Goal: Task Accomplishment & Management: Manage account settings

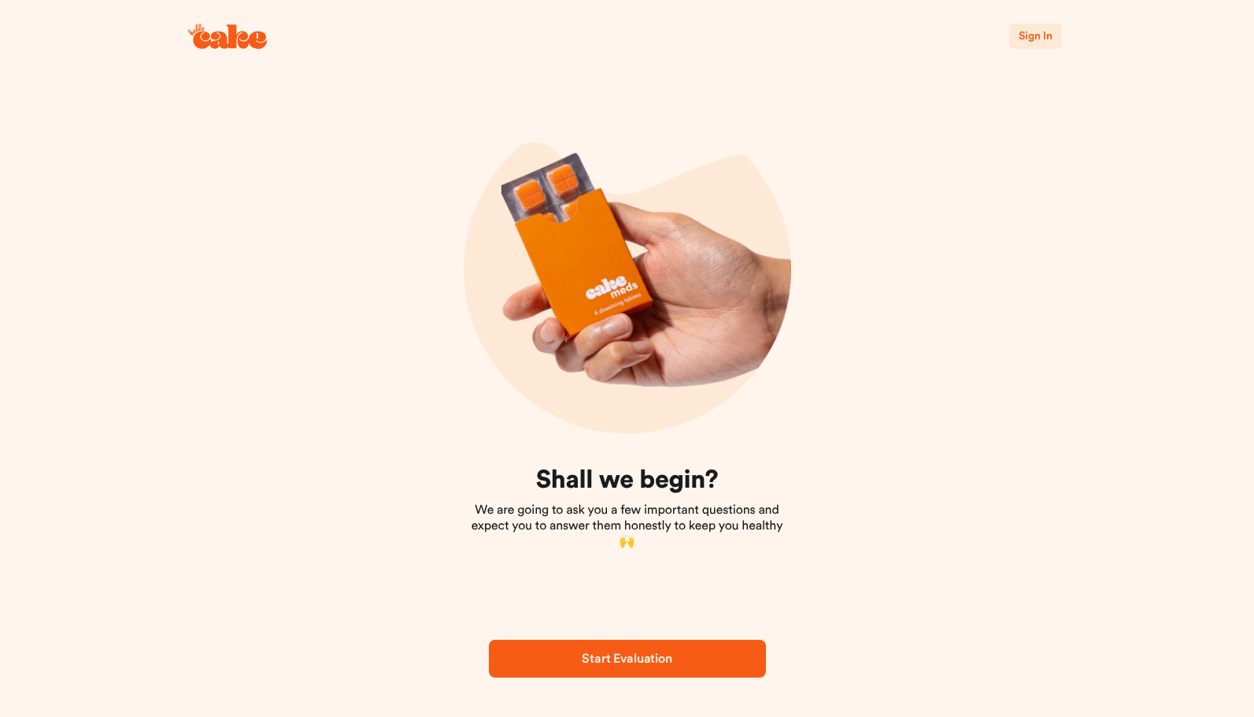
click at [1034, 35] on span "Sign In" at bounding box center [1035, 36] width 33 height 11
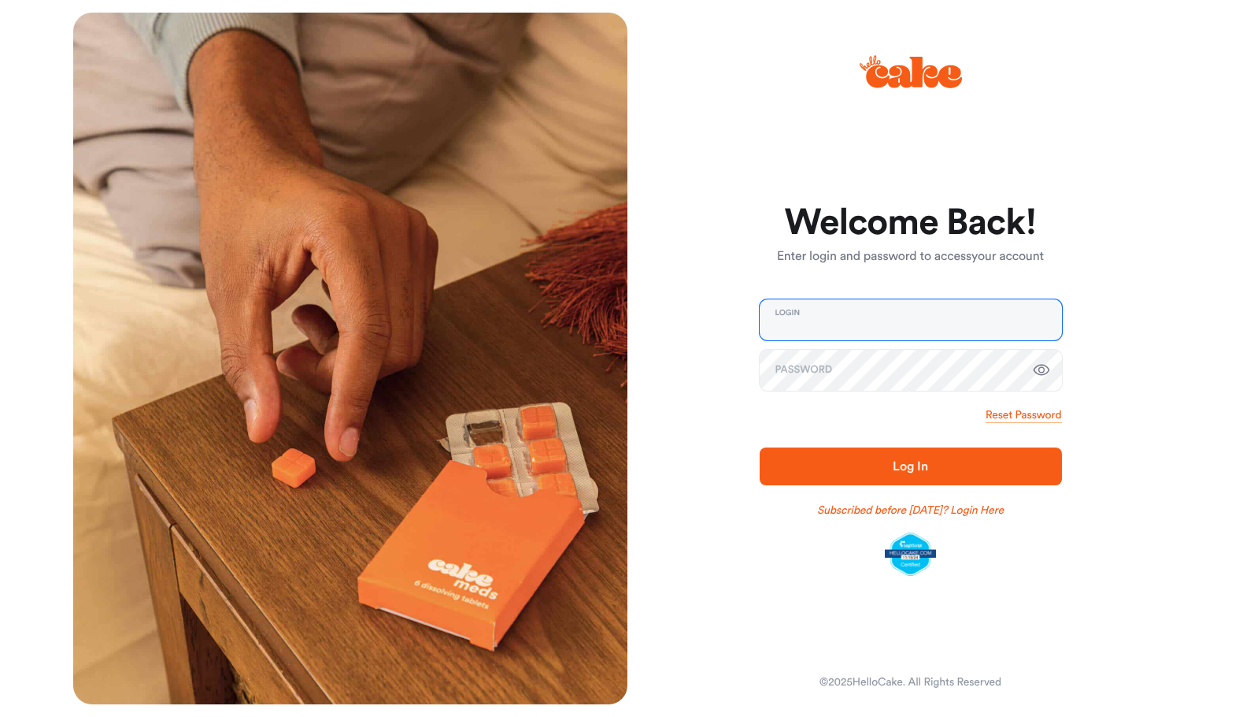
click at [831, 319] on input "email" at bounding box center [911, 319] width 302 height 41
type input "**********"
click at [891, 475] on span "Log In" at bounding box center [911, 466] width 252 height 19
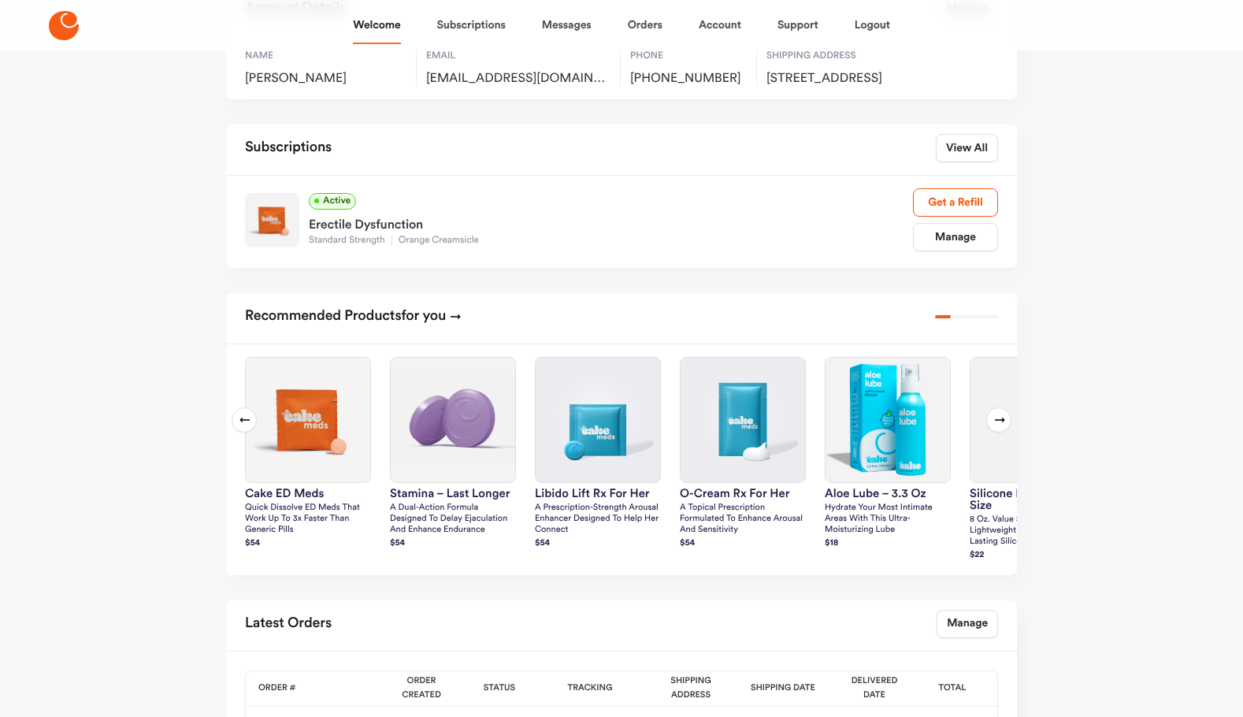
scroll to position [157, 0]
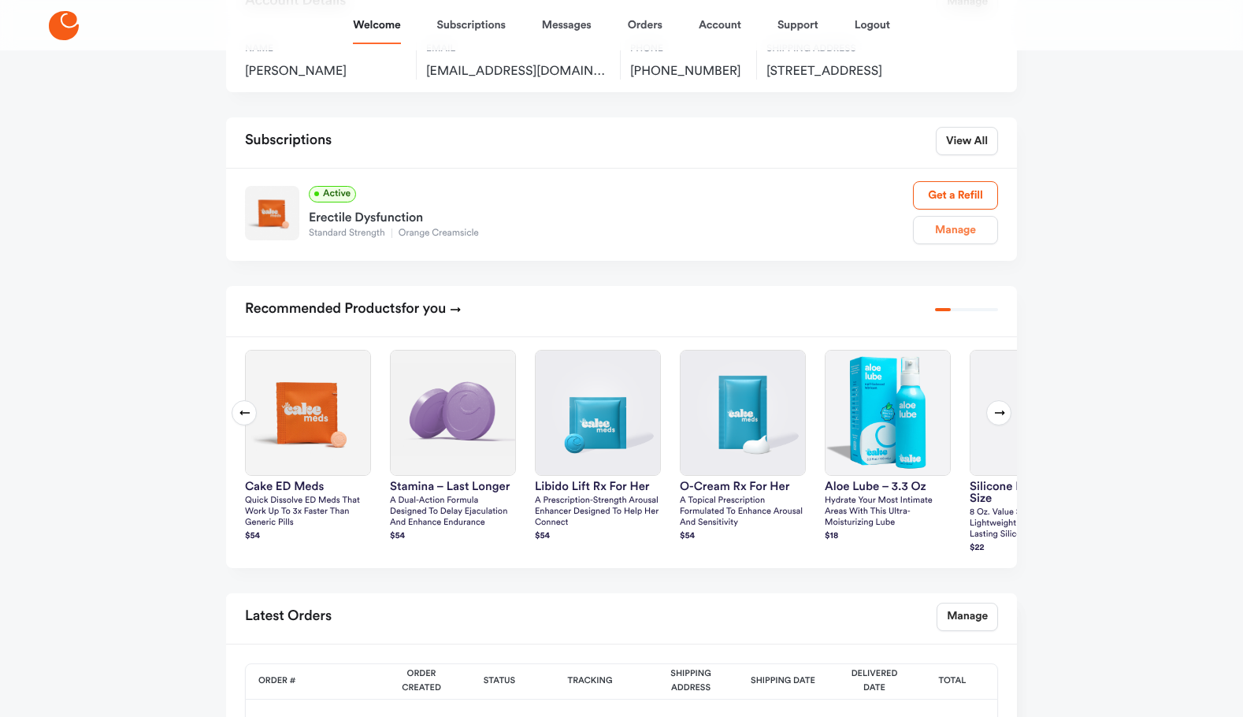
click at [958, 244] on link "Manage" at bounding box center [955, 230] width 85 height 28
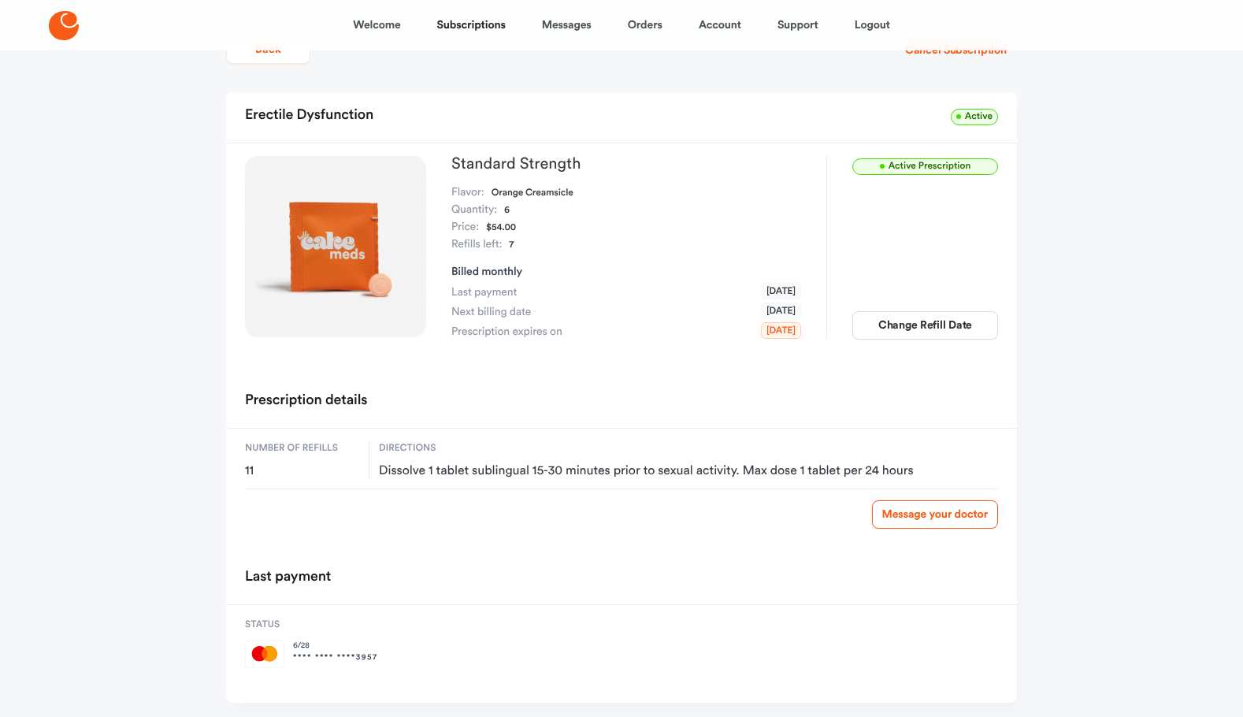
scroll to position [97, 0]
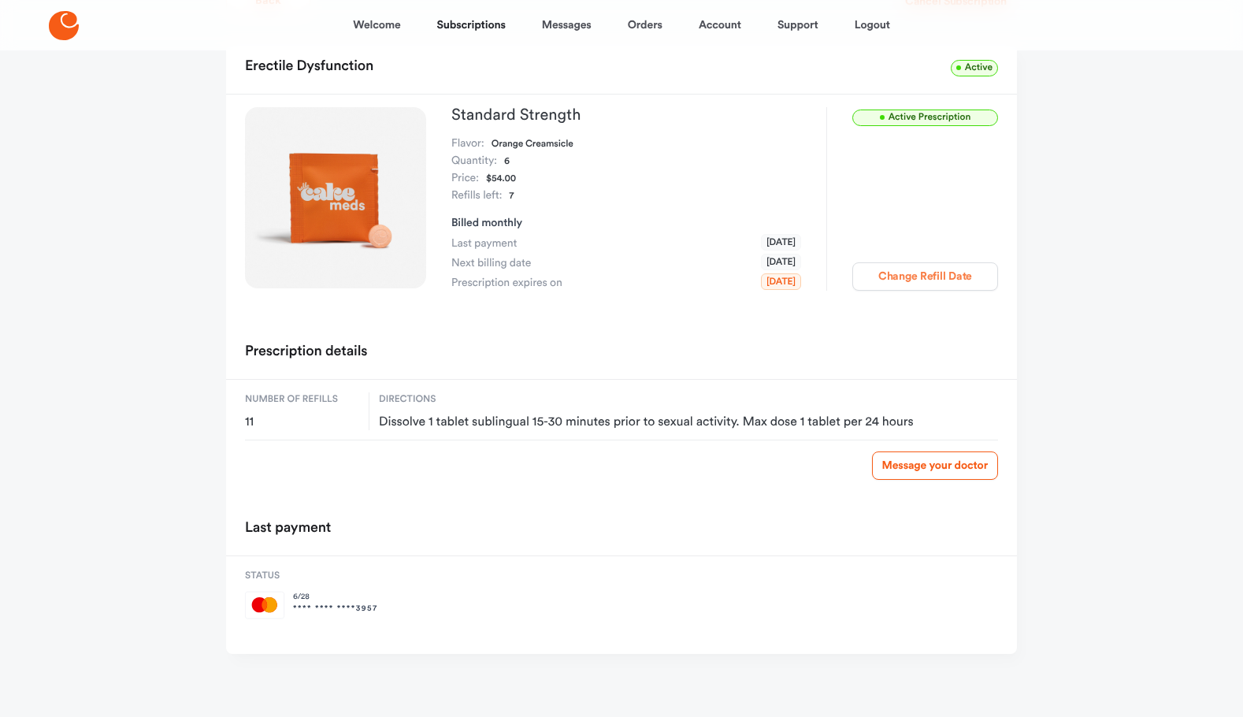
click at [923, 276] on button "Change Refill Date" at bounding box center [925, 276] width 146 height 28
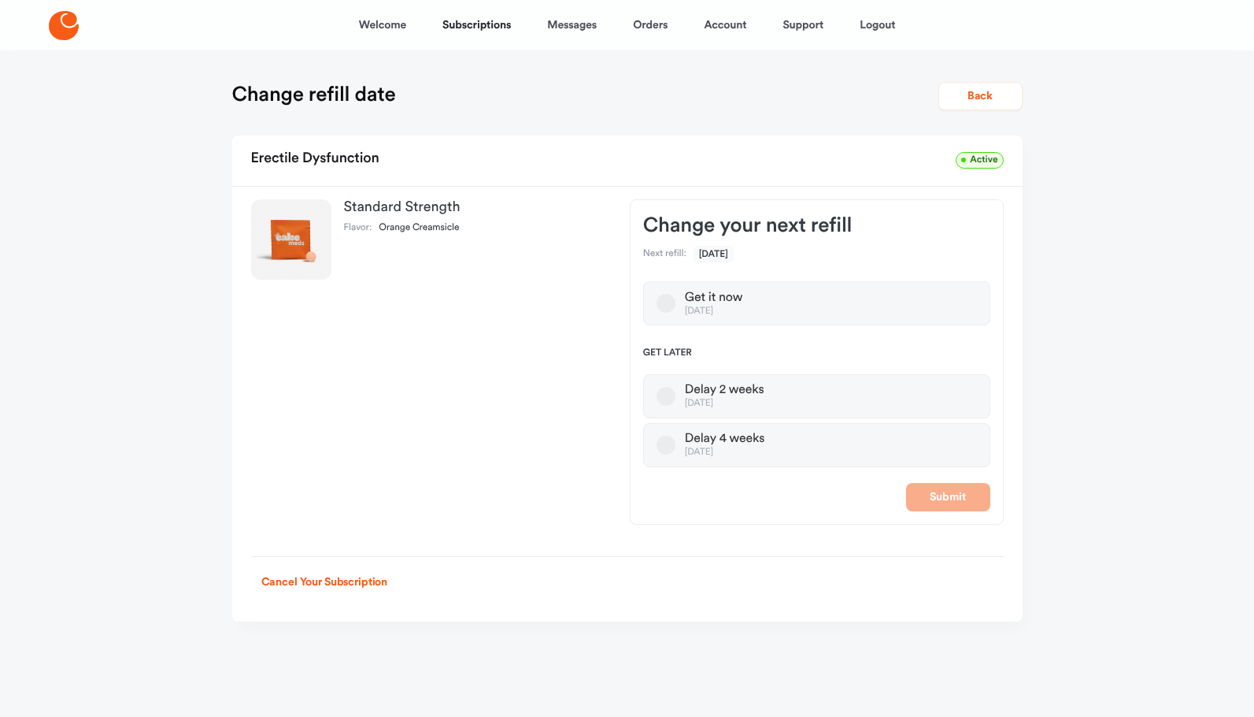
click at [667, 446] on button "Delay 4 weeks [DATE]" at bounding box center [666, 444] width 19 height 19
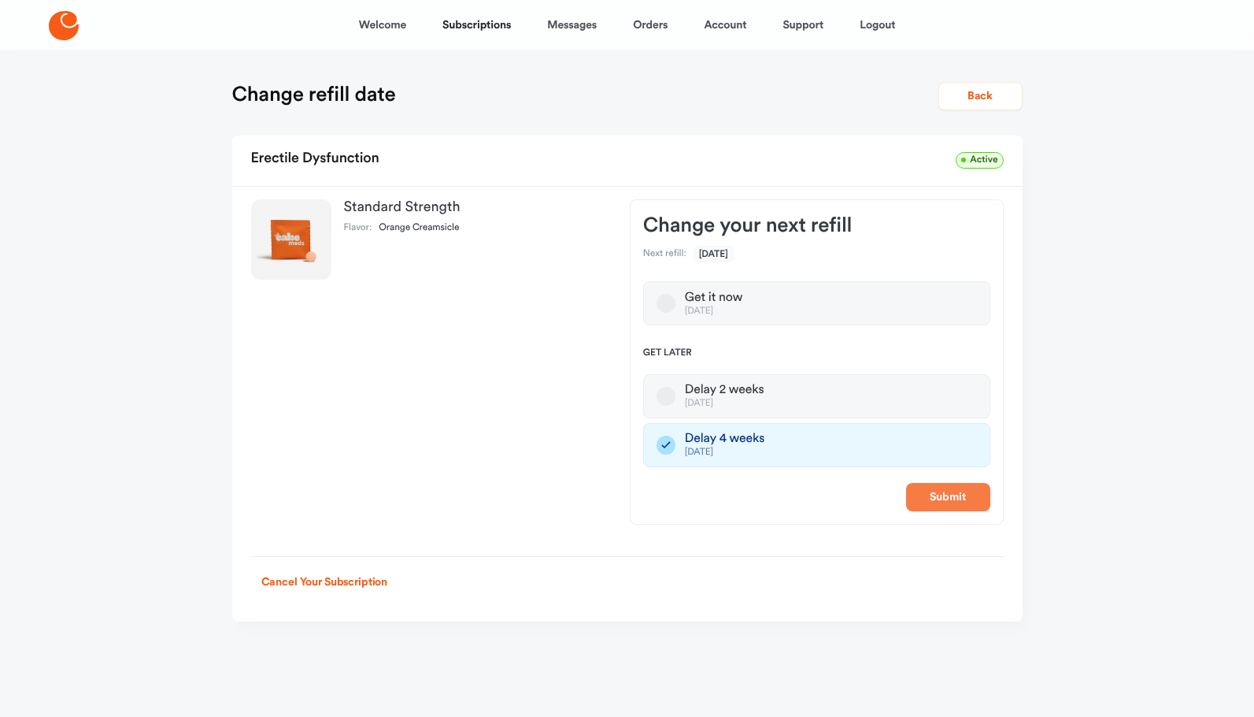
click at [949, 497] on button "Submit" at bounding box center [948, 497] width 84 height 28
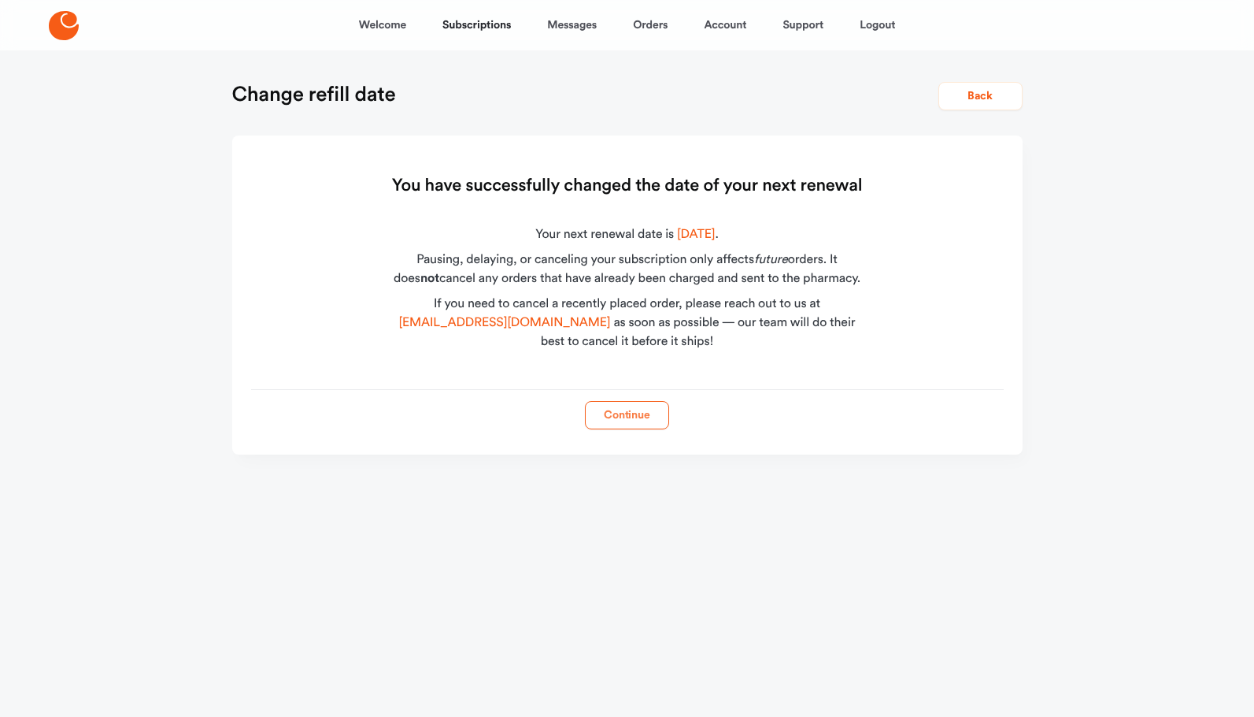
click at [628, 417] on button "Continue" at bounding box center [627, 415] width 84 height 28
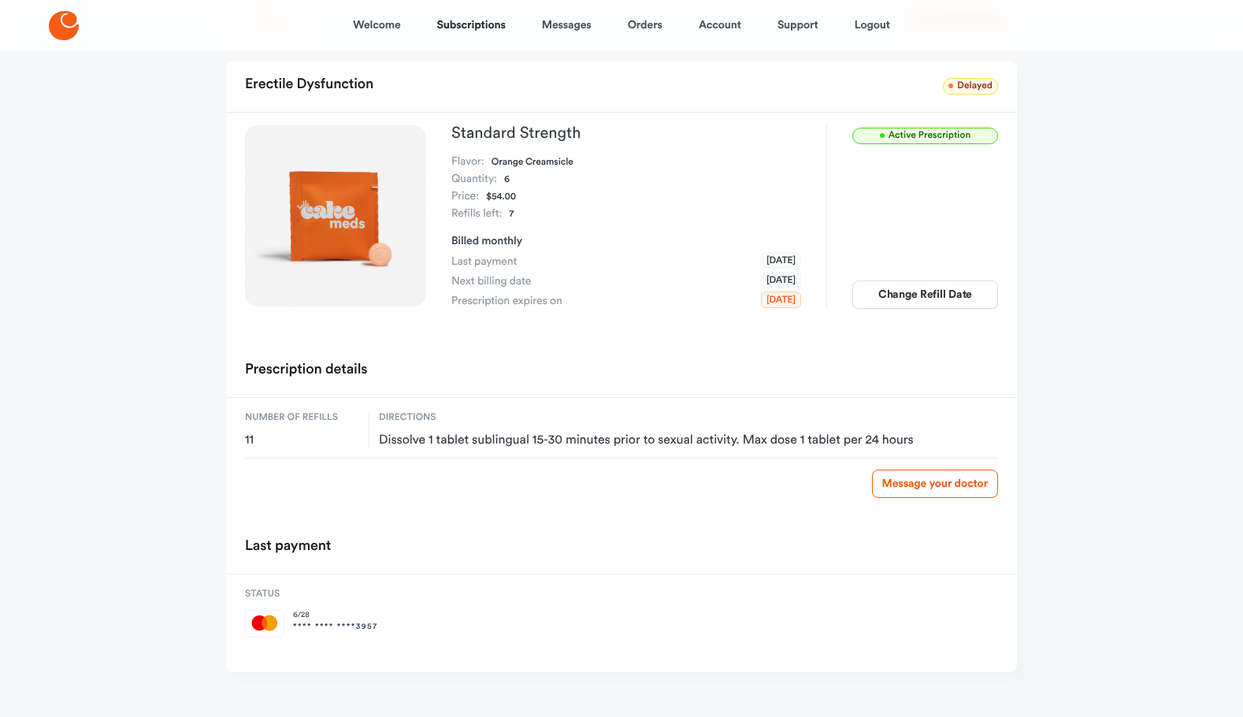
scroll to position [97, 0]
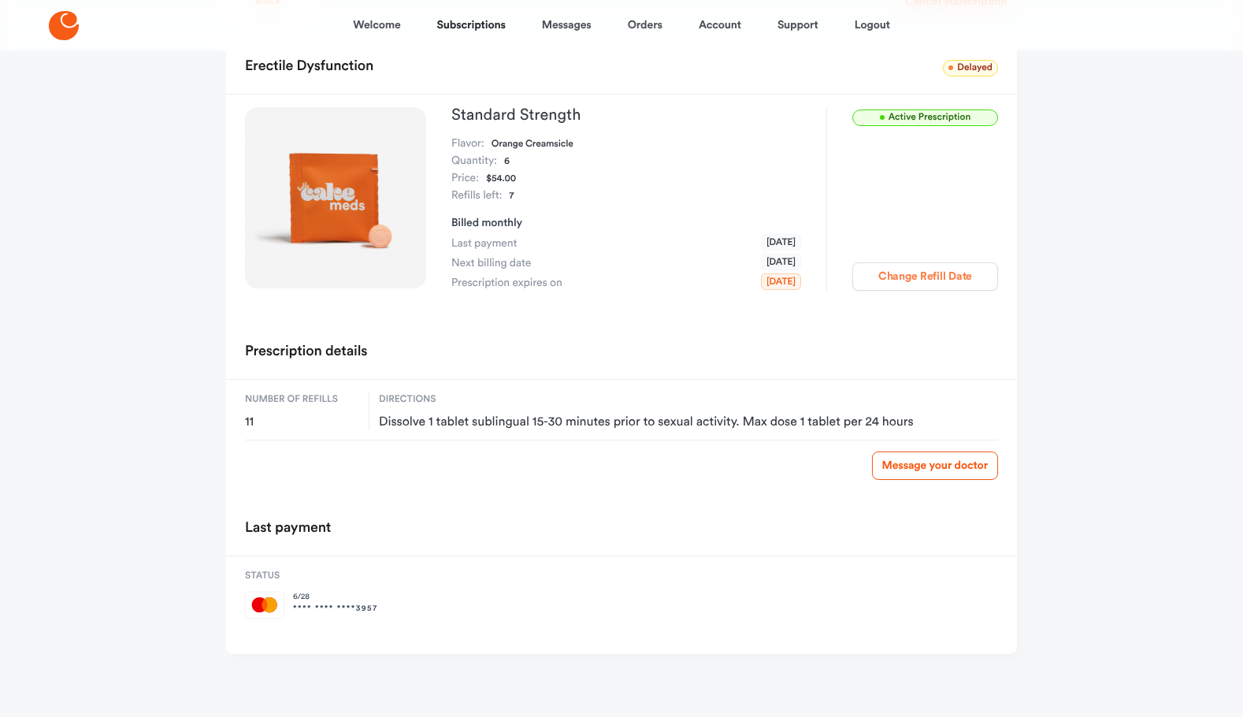
click at [913, 279] on button "Change Refill Date" at bounding box center [925, 276] width 146 height 28
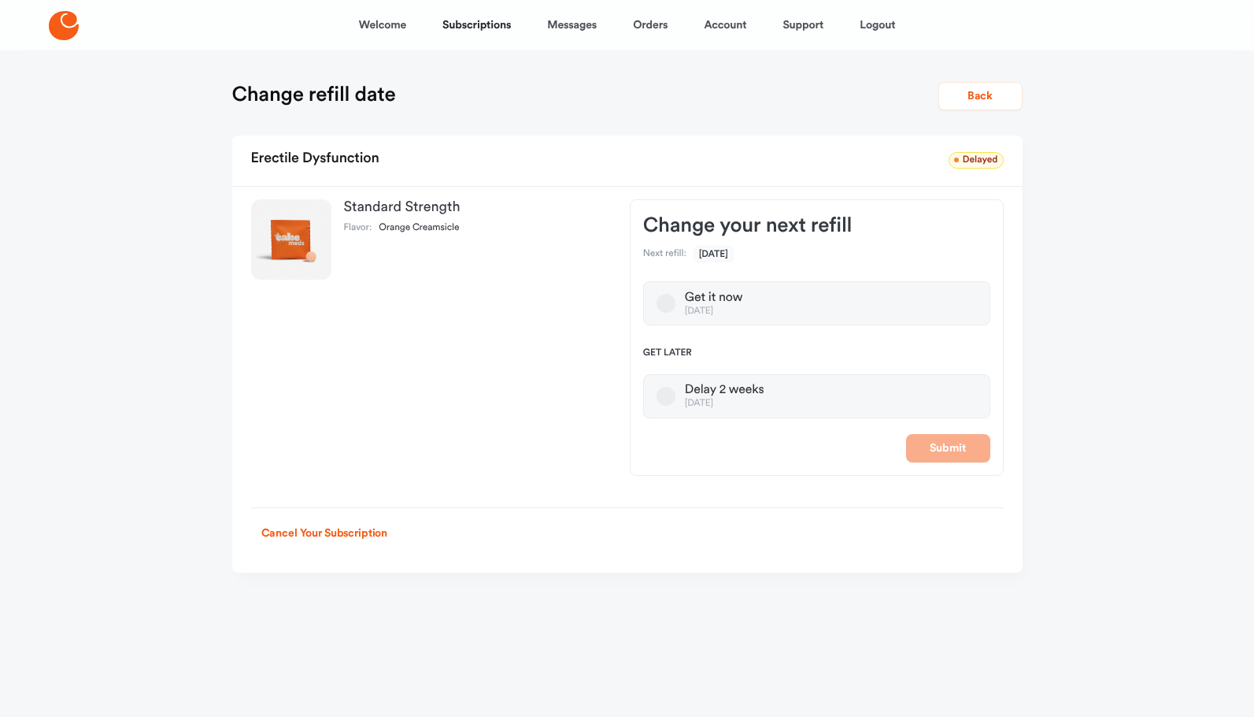
click at [666, 396] on button "Delay 2 weeks [DATE]" at bounding box center [666, 396] width 19 height 19
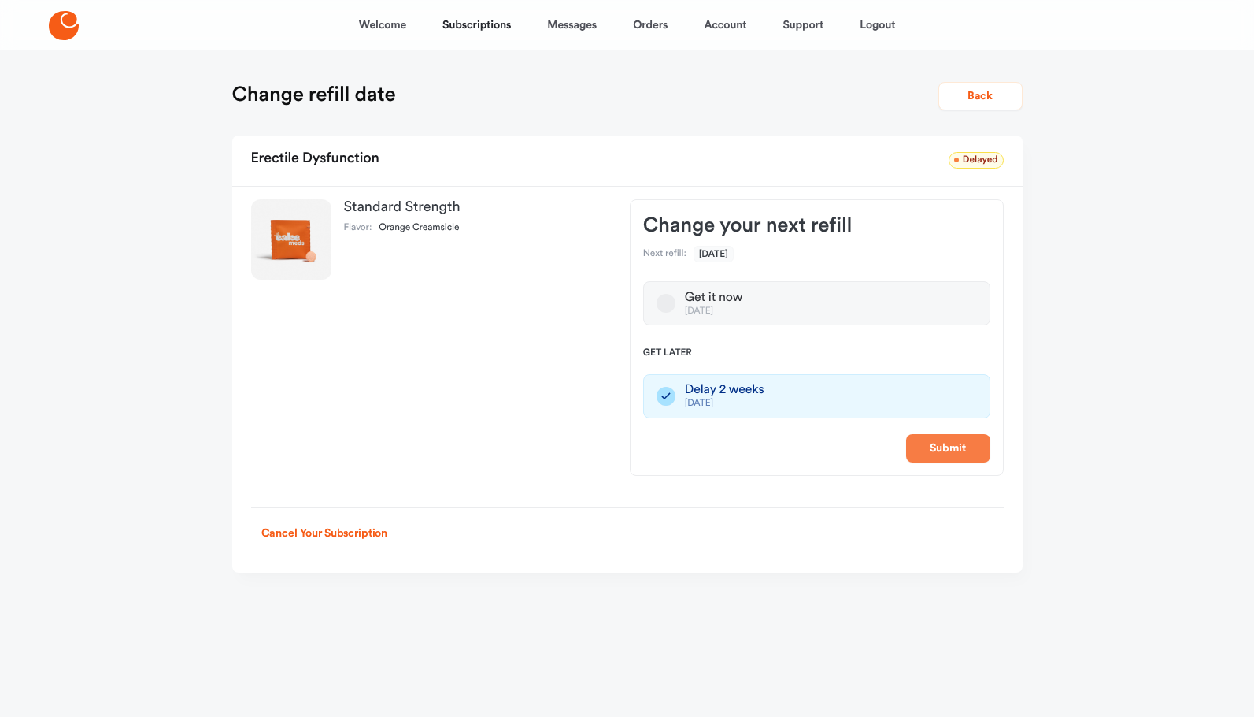
click at [954, 449] on button "Submit" at bounding box center [948, 448] width 84 height 28
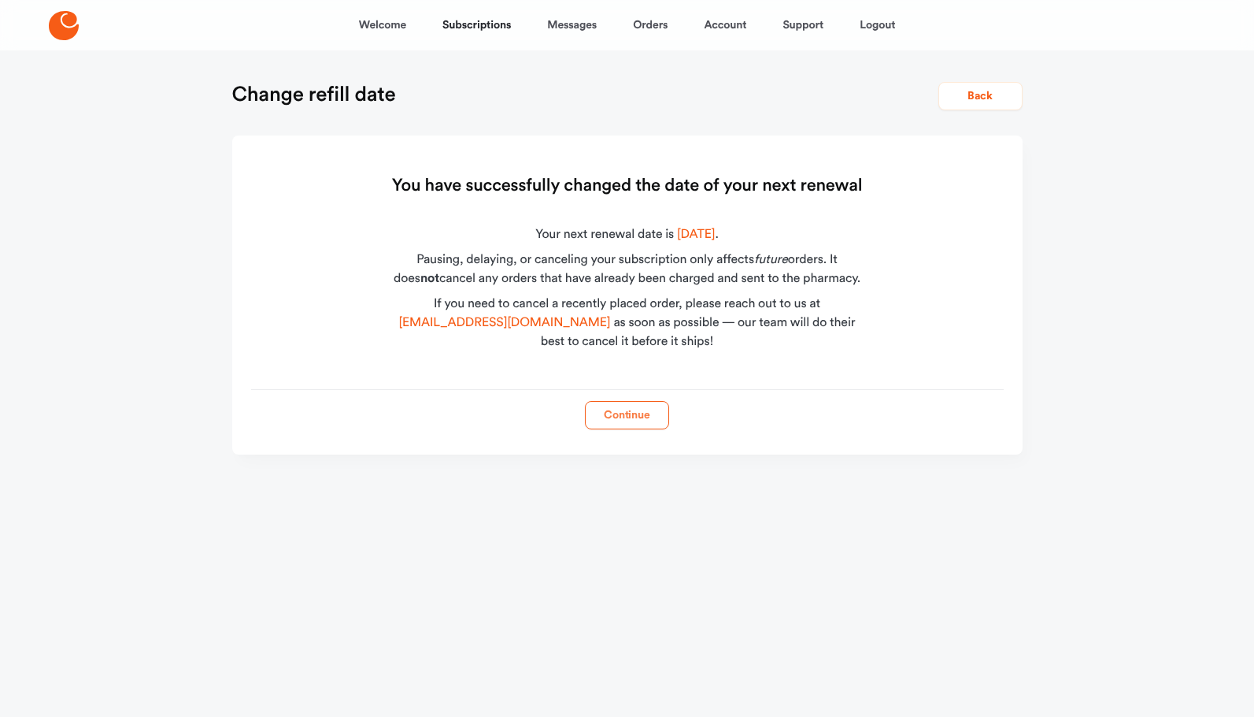
click at [622, 411] on button "Continue" at bounding box center [627, 415] width 84 height 28
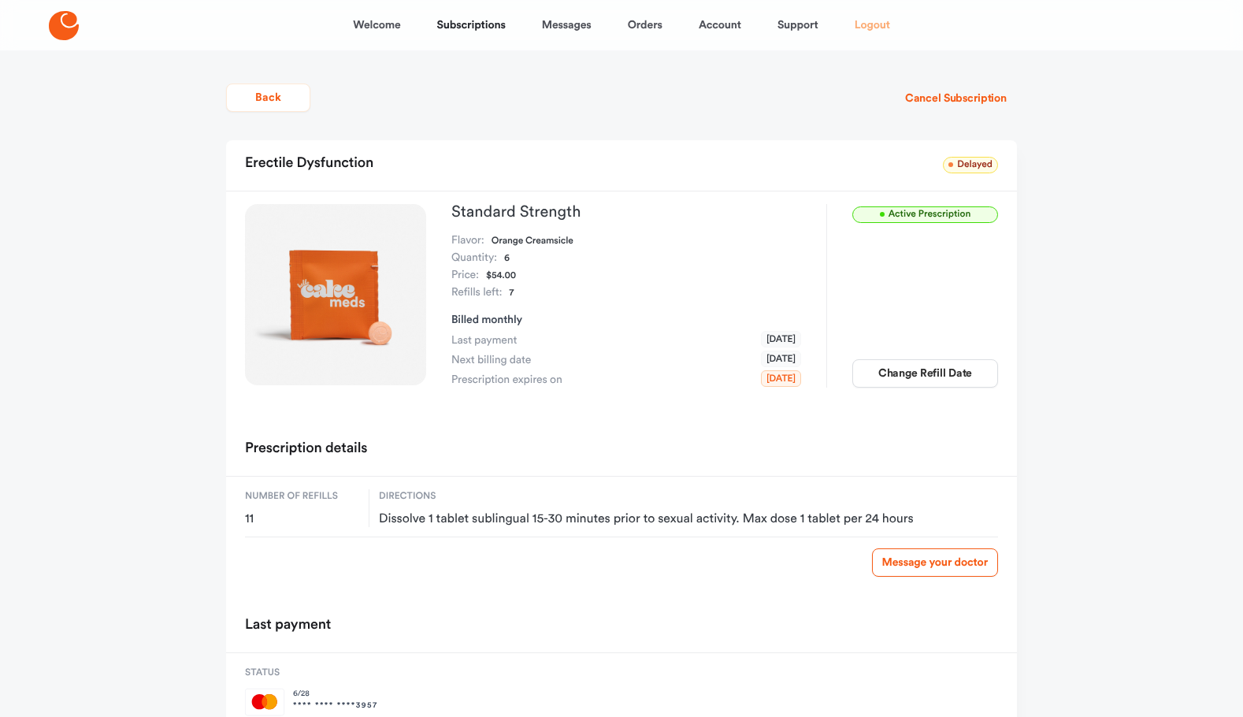
click at [875, 27] on link "Logout" at bounding box center [871, 25] width 35 height 38
